Goal: Transaction & Acquisition: Purchase product/service

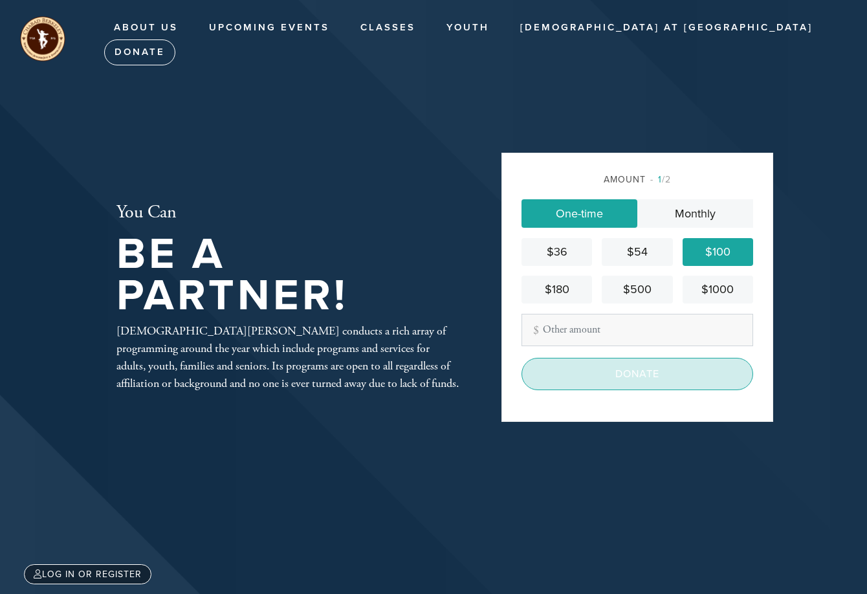
click at [666, 380] on input "Donate" at bounding box center [637, 374] width 232 height 32
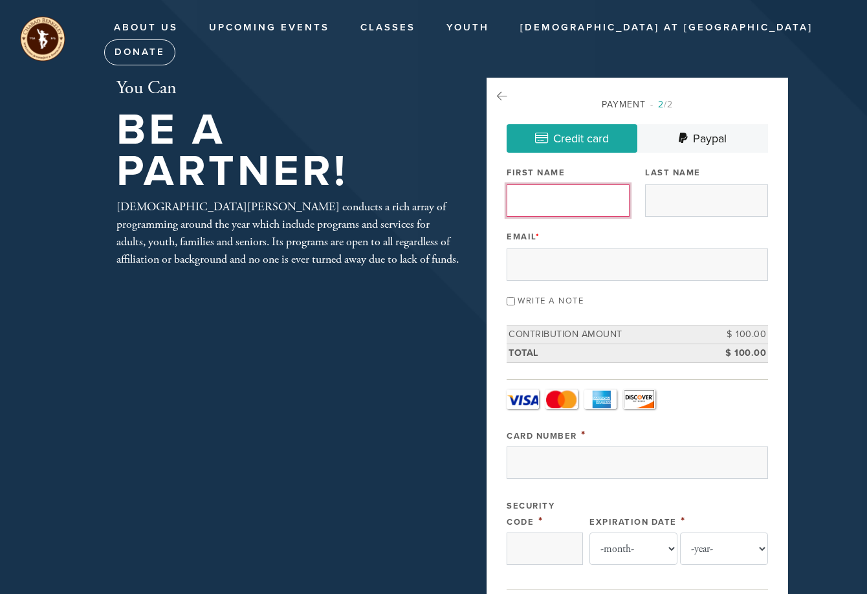
click at [594, 210] on input "First Name" at bounding box center [567, 200] width 123 height 32
type input "Muni"
type input "Schweig"
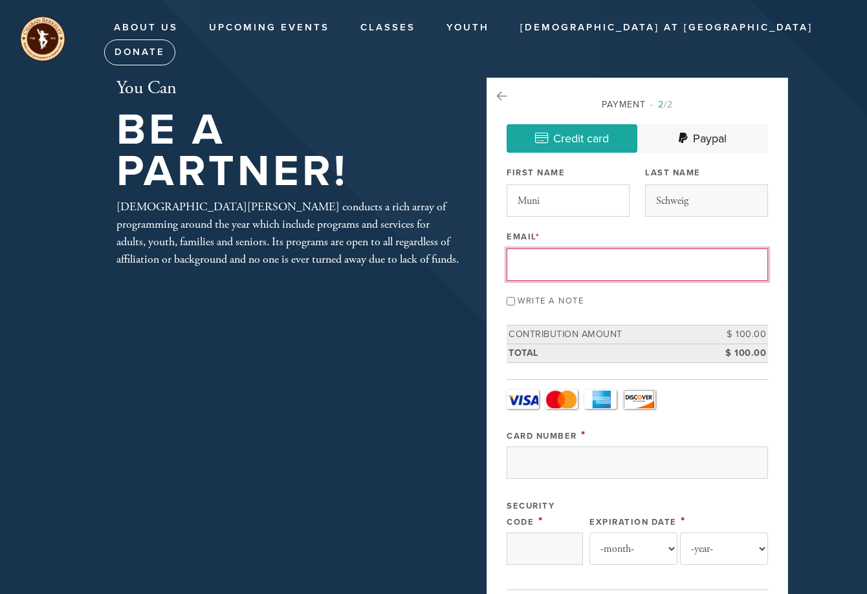
type input "[EMAIL_ADDRESS][DOMAIN_NAME]"
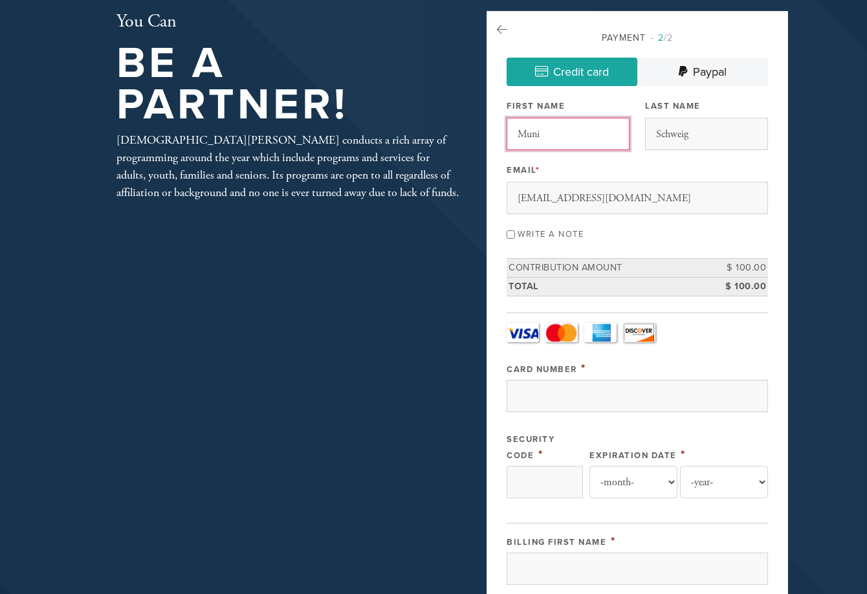
scroll to position [194, 0]
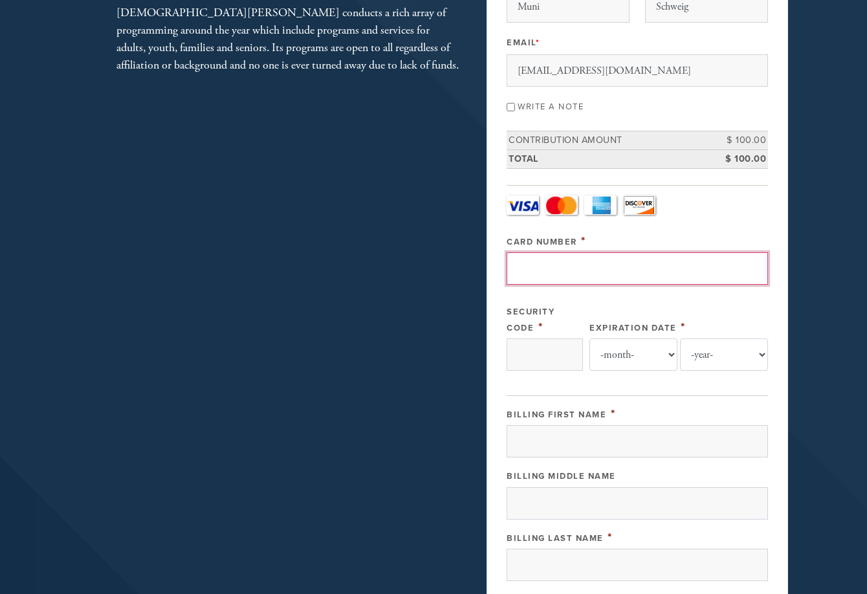
click at [603, 270] on input "Card Number" at bounding box center [636, 268] width 261 height 32
type input "[CREDIT_CARD_NUMBER]"
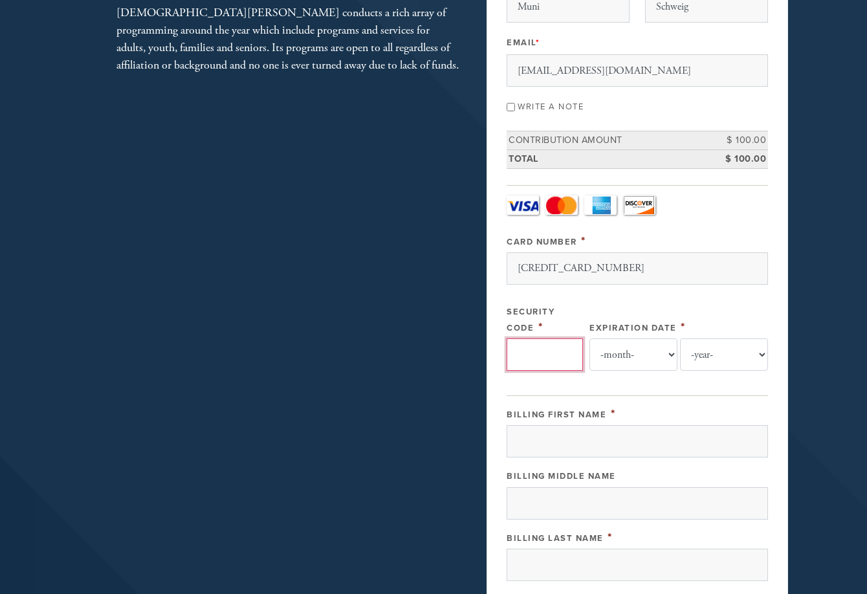
type input "654"
select select "10"
select select "2029"
type input "SCHWEIG"
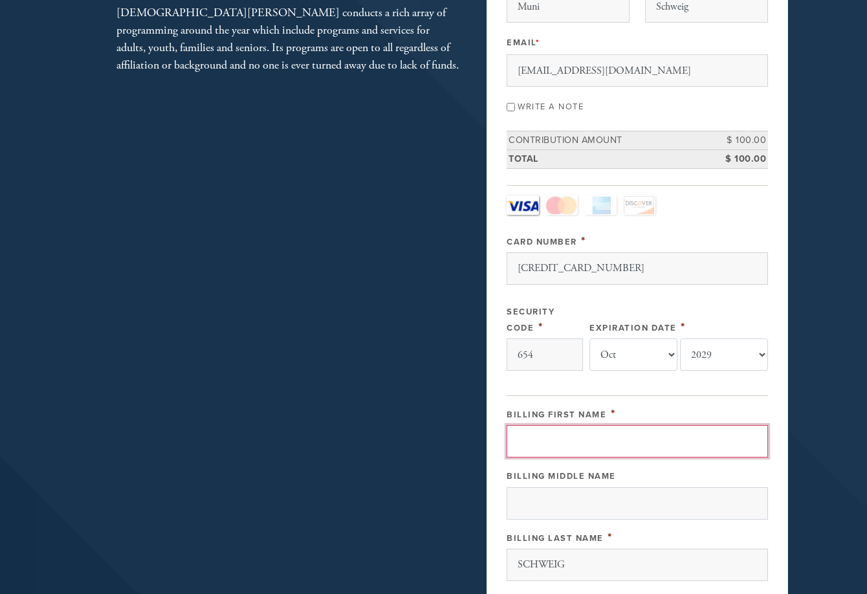
click at [606, 443] on input "Billing First Name" at bounding box center [636, 441] width 261 height 32
type input "MUNI"
type input "1326 [PERSON_NAME] WY"
type input "[GEOGRAPHIC_DATA]"
type input "94702"
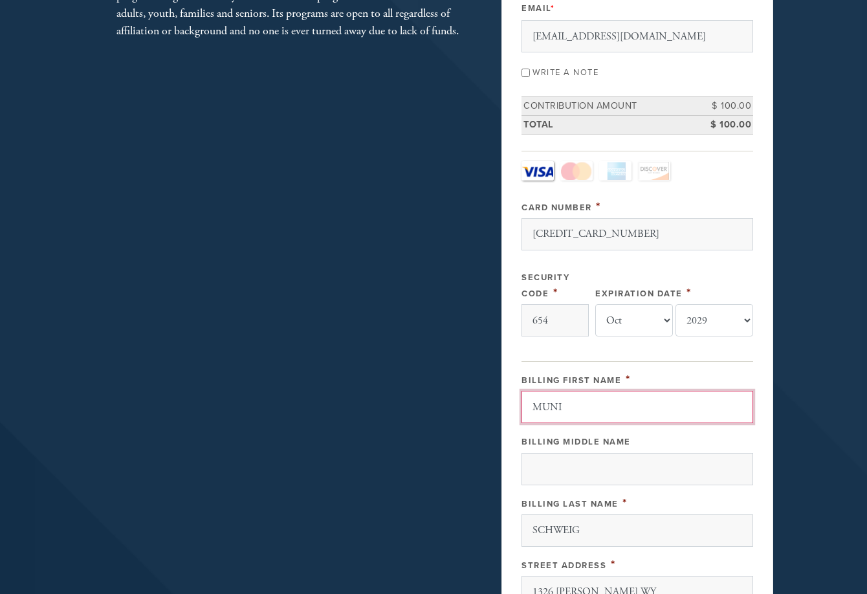
scroll to position [164, 0]
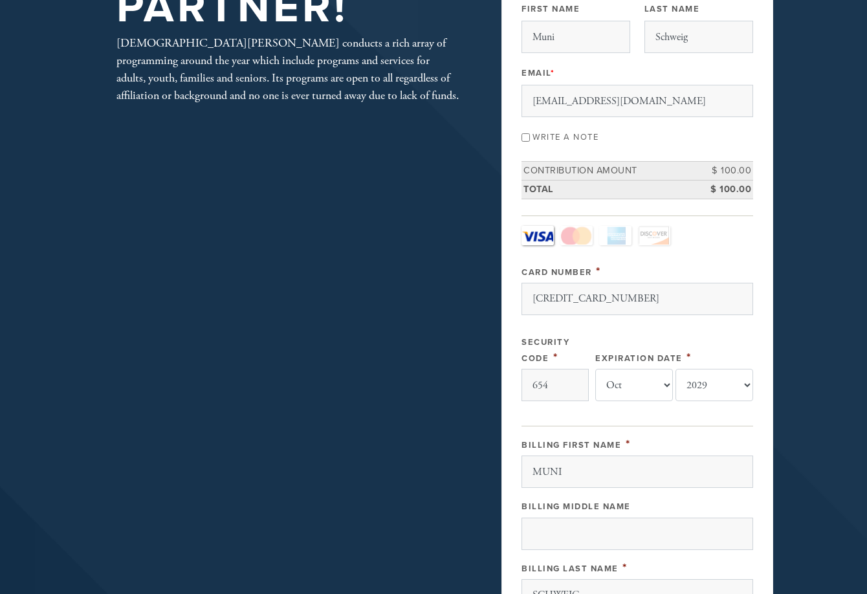
click at [519, 135] on div "Payment 2 /2 Credit card [GEOGRAPHIC_DATA] Payment Processor Pay Later Credit C…" at bounding box center [637, 426] width 272 height 1025
click at [527, 136] on input "Write a note" at bounding box center [525, 137] width 8 height 8
checkbox input "true"
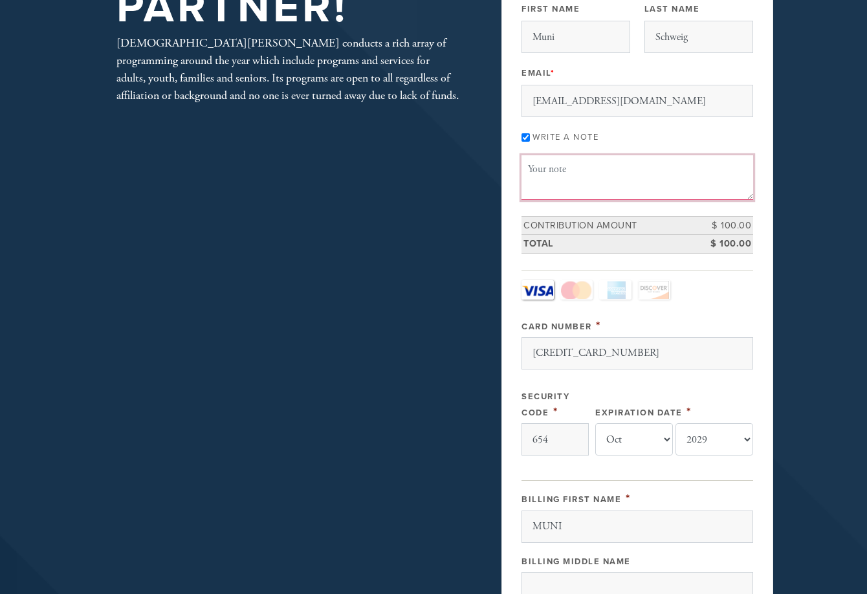
click at [556, 173] on textarea "Message or dedication" at bounding box center [637, 177] width 232 height 44
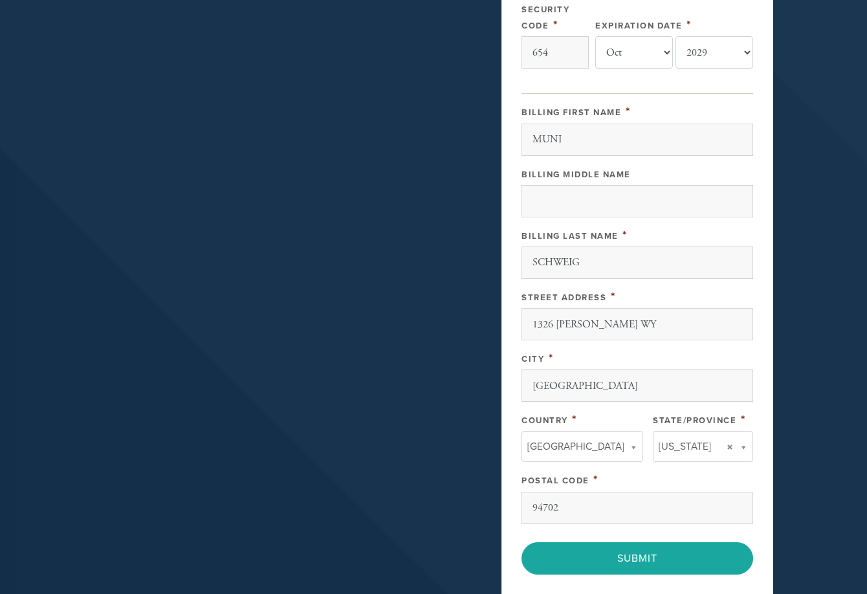
scroll to position [616, 0]
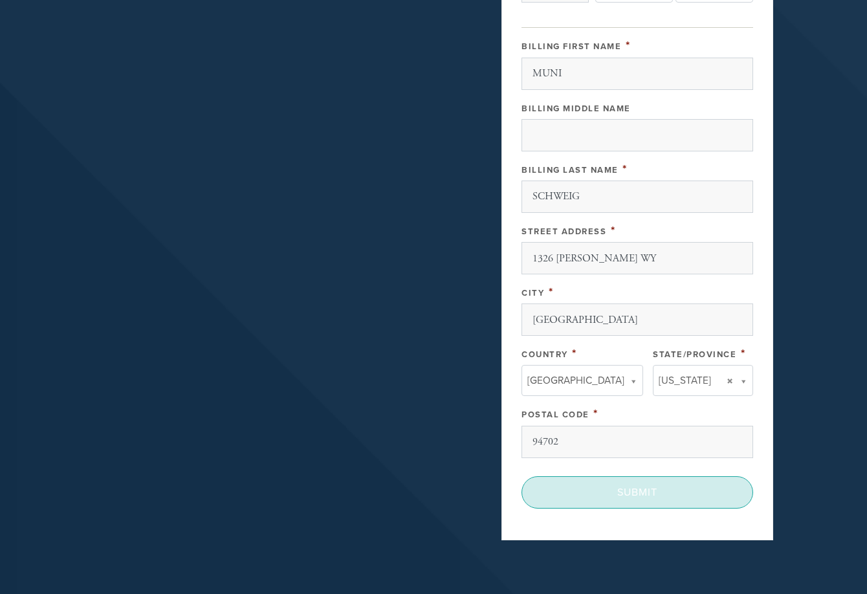
type textarea "shanah tovah"
click at [660, 497] on input "Submit" at bounding box center [637, 492] width 232 height 32
